Goal: Transaction & Acquisition: Purchase product/service

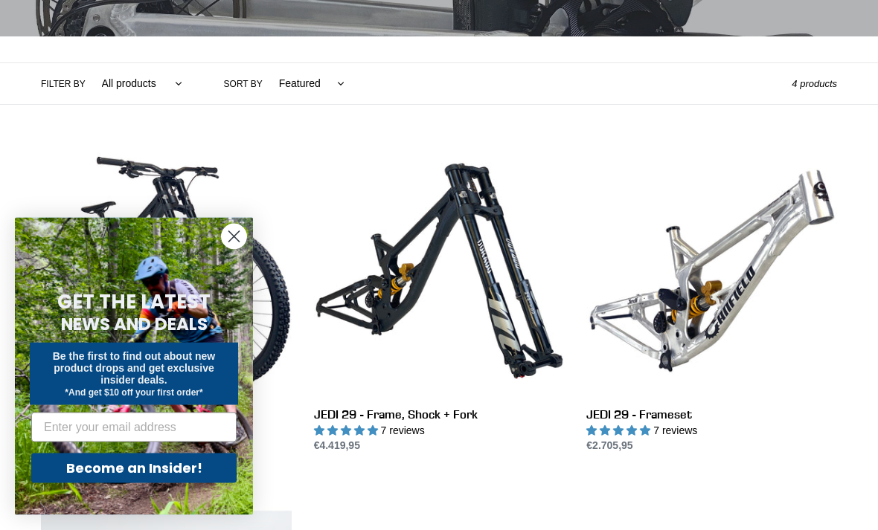
scroll to position [302, 0]
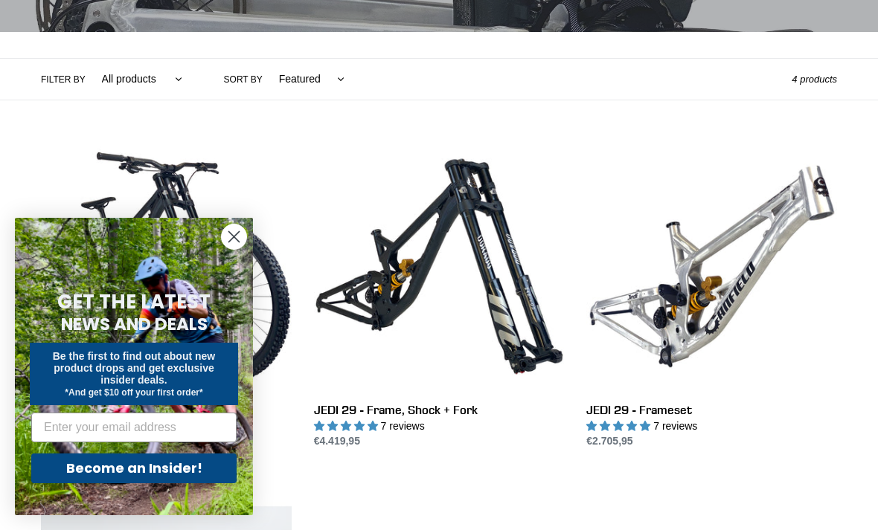
click at [234, 249] on circle "Close dialog" at bounding box center [234, 237] width 25 height 25
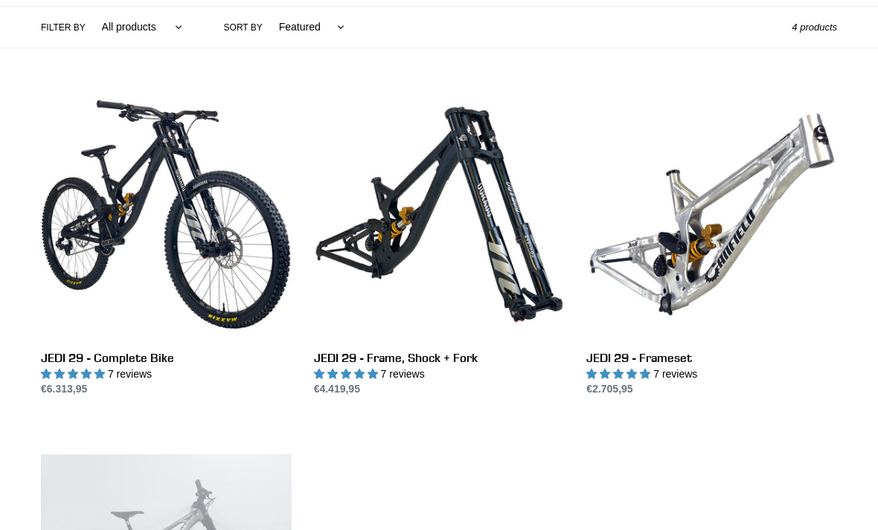
scroll to position [354, 0]
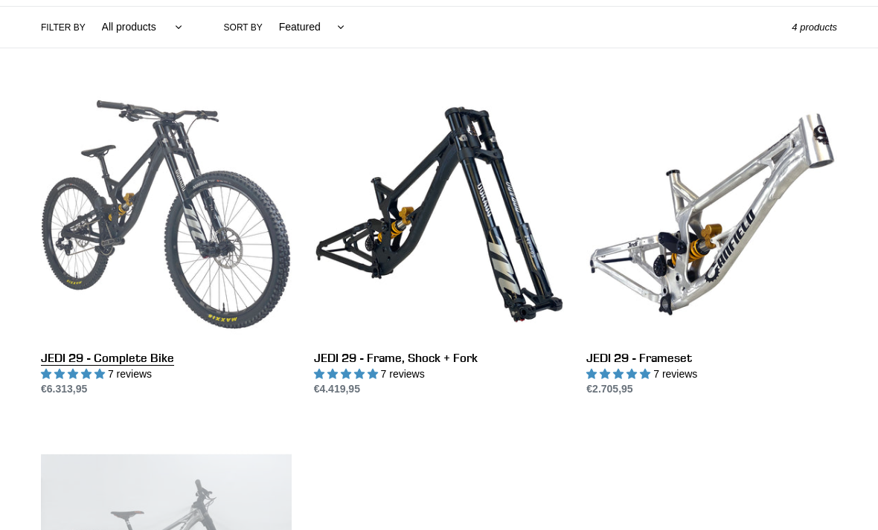
click at [147, 340] on link "JEDI 29 - Complete Bike" at bounding box center [166, 243] width 251 height 308
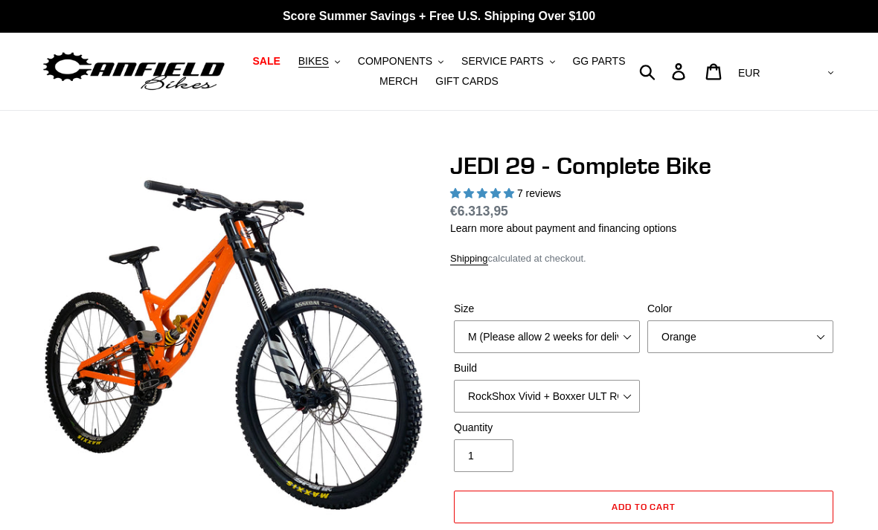
select select "highest-rating"
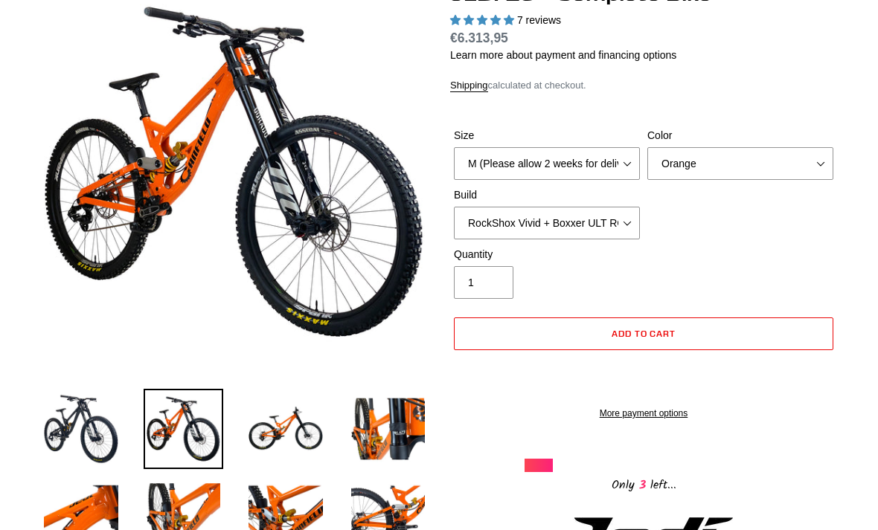
scroll to position [173, 0]
click at [582, 157] on select "M (Please allow 2 weeks for delivery) L (Please allow 2 weeks for delivery) XL …" at bounding box center [547, 163] width 186 height 33
click at [612, 228] on select "RockShox Vivid + Boxxer ULT RC2 C3 200 + SRAM XO RockShox Vivid + Boxxer ULT RC…" at bounding box center [547, 223] width 186 height 33
click at [611, 225] on select "RockShox Vivid + Boxxer ULT RC2 C3 200 + SRAM XO RockShox Vivid + Boxxer ULT RC…" at bounding box center [547, 223] width 186 height 33
select select "RockShox Vivid + Boxxer ULT RC2 C3 200 + SRAM XO"
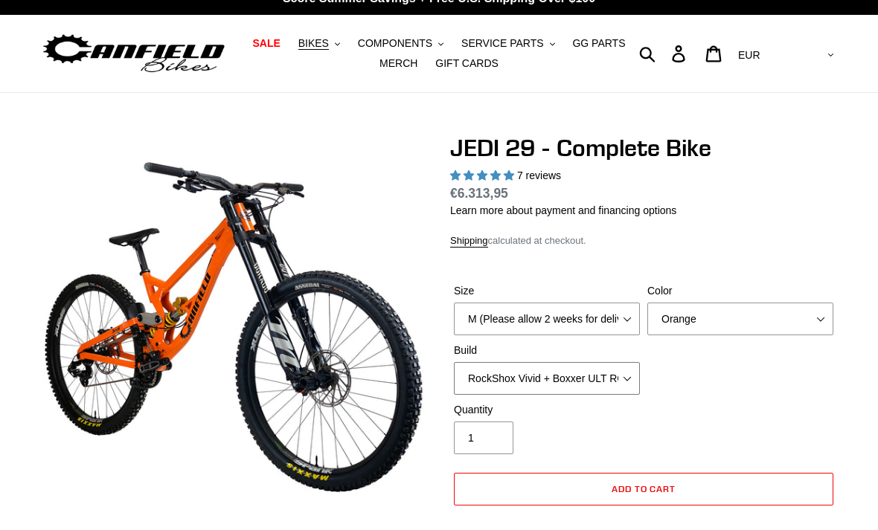
scroll to position [0, 0]
